Goal: Find specific page/section: Find specific page/section

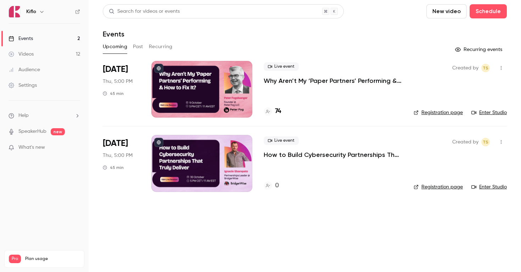
click at [137, 49] on button "Past" at bounding box center [138, 46] width 10 height 11
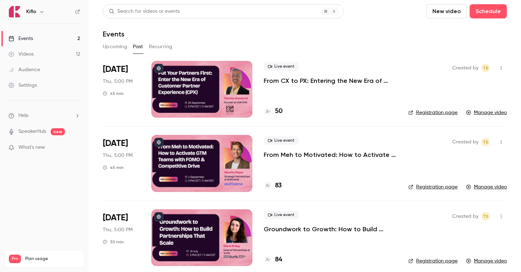
click at [268, 113] on icon at bounding box center [268, 112] width 4 height 4
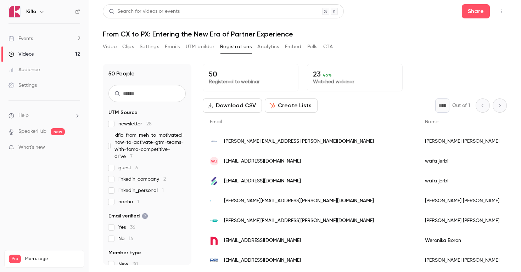
click at [272, 48] on button "Analytics" at bounding box center [268, 46] width 22 height 11
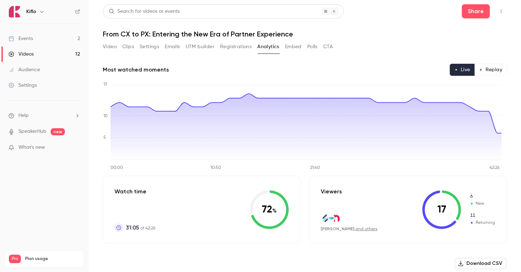
click at [177, 45] on button "Emails" at bounding box center [172, 46] width 15 height 11
